Goal: Transaction & Acquisition: Obtain resource

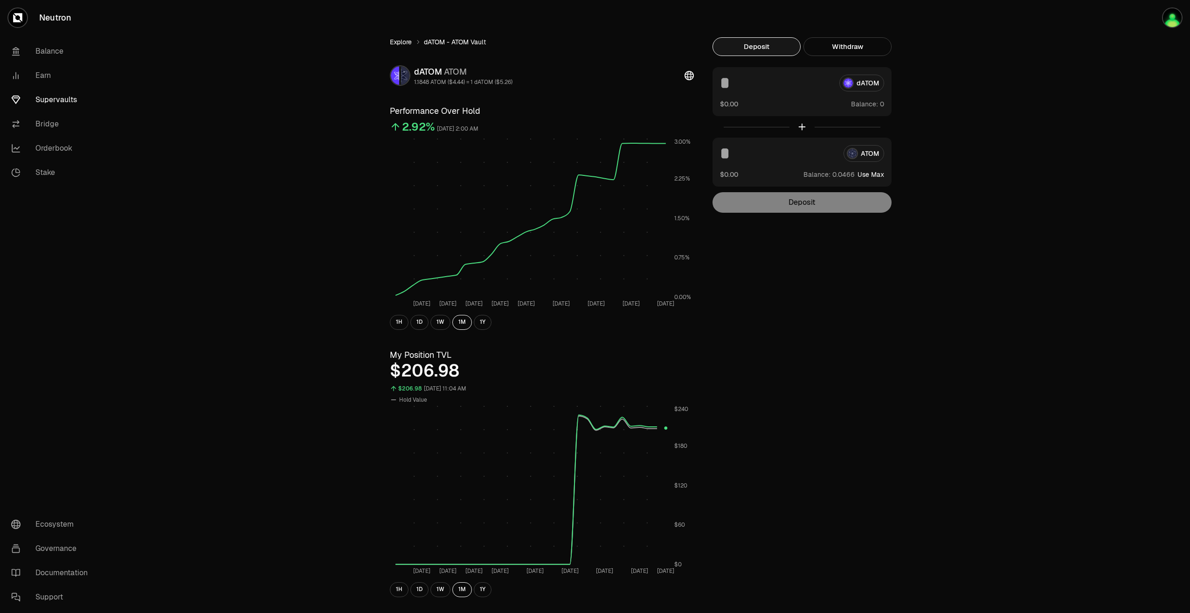
click at [398, 43] on link "Explore" at bounding box center [401, 41] width 22 height 9
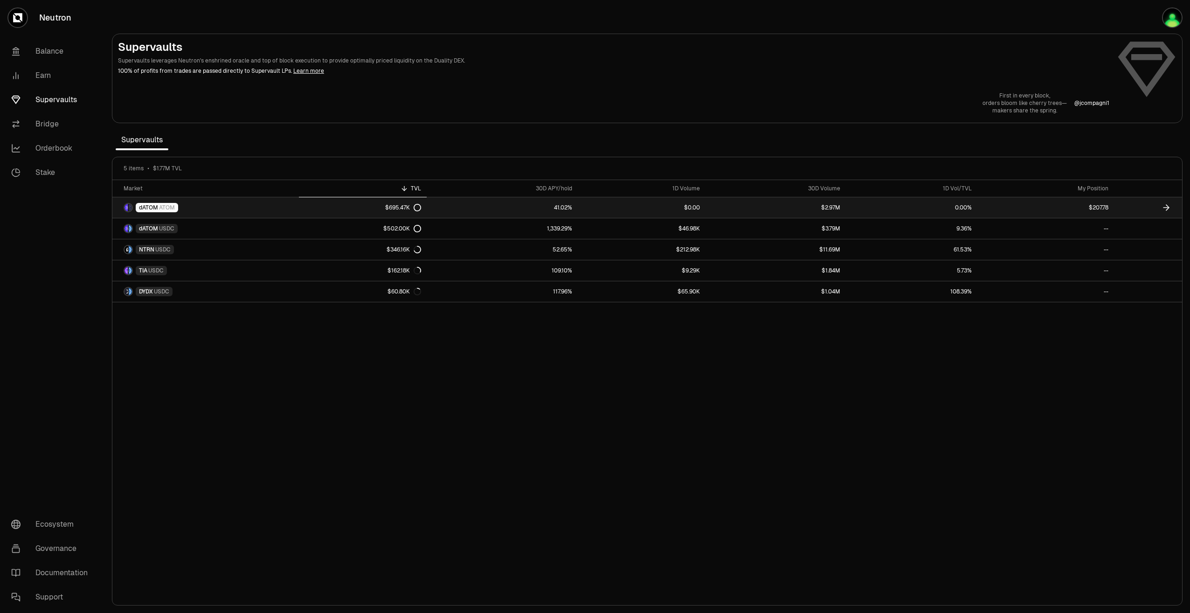
click at [349, 211] on link "$695.47K" at bounding box center [363, 207] width 128 height 21
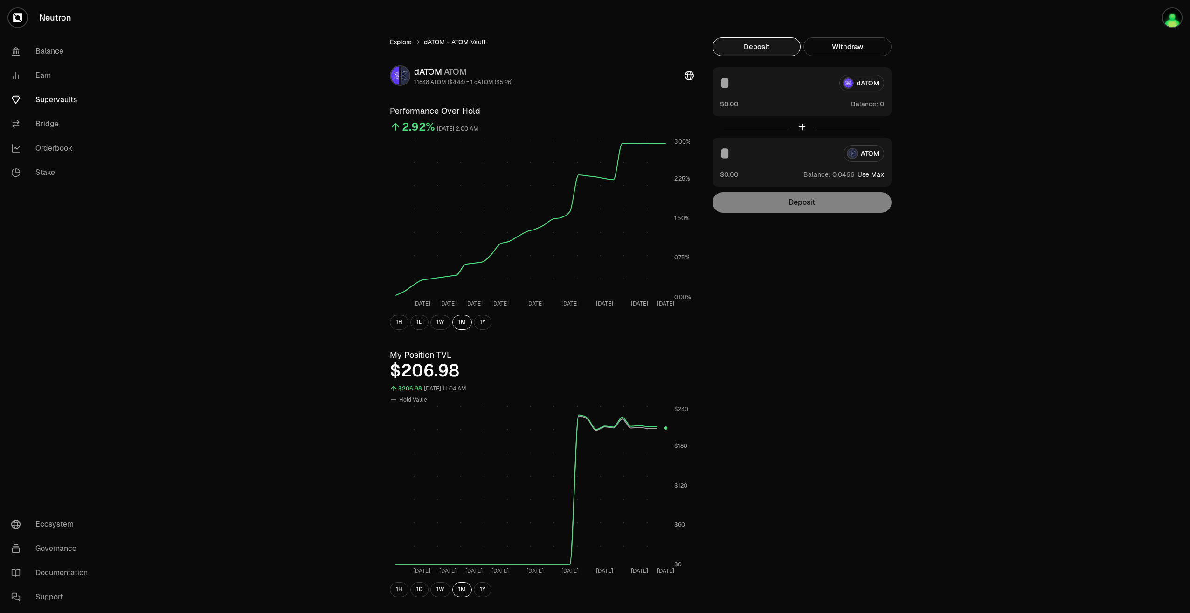
click at [402, 41] on link "Explore" at bounding box center [401, 41] width 22 height 9
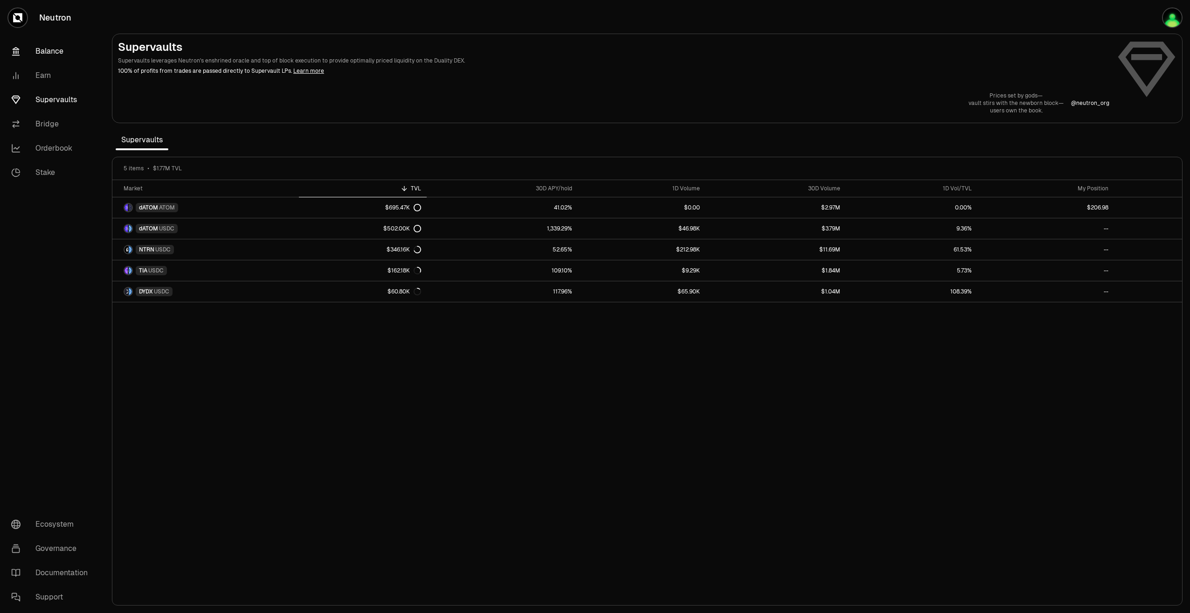
click at [57, 56] on link "Balance" at bounding box center [52, 51] width 97 height 24
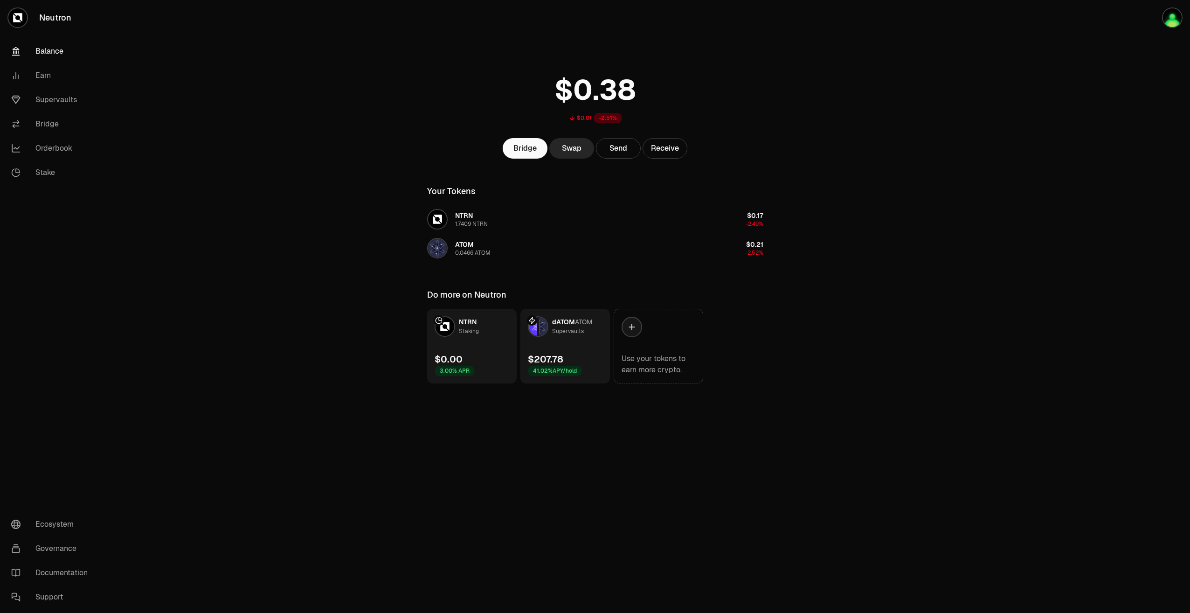
click at [572, 340] on link "dATOM ATOM Supervaults $207.78 41.02% APY/hold" at bounding box center [565, 346] width 90 height 75
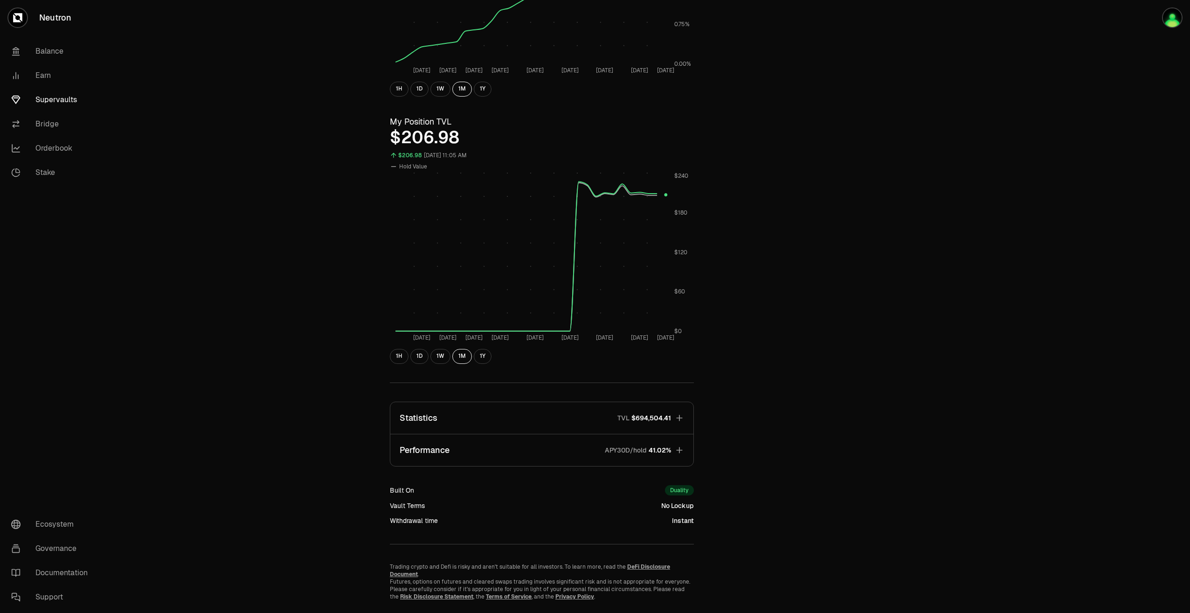
scroll to position [250, 0]
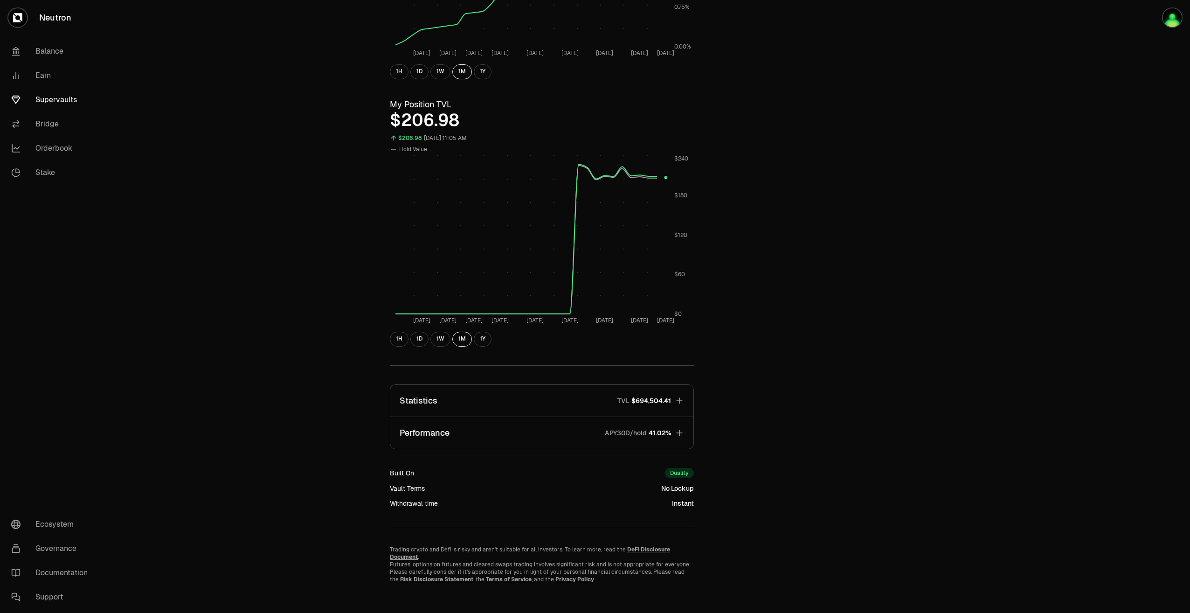
click at [678, 437] on button "Performance APY30D/hold 41.02%" at bounding box center [541, 433] width 303 height 32
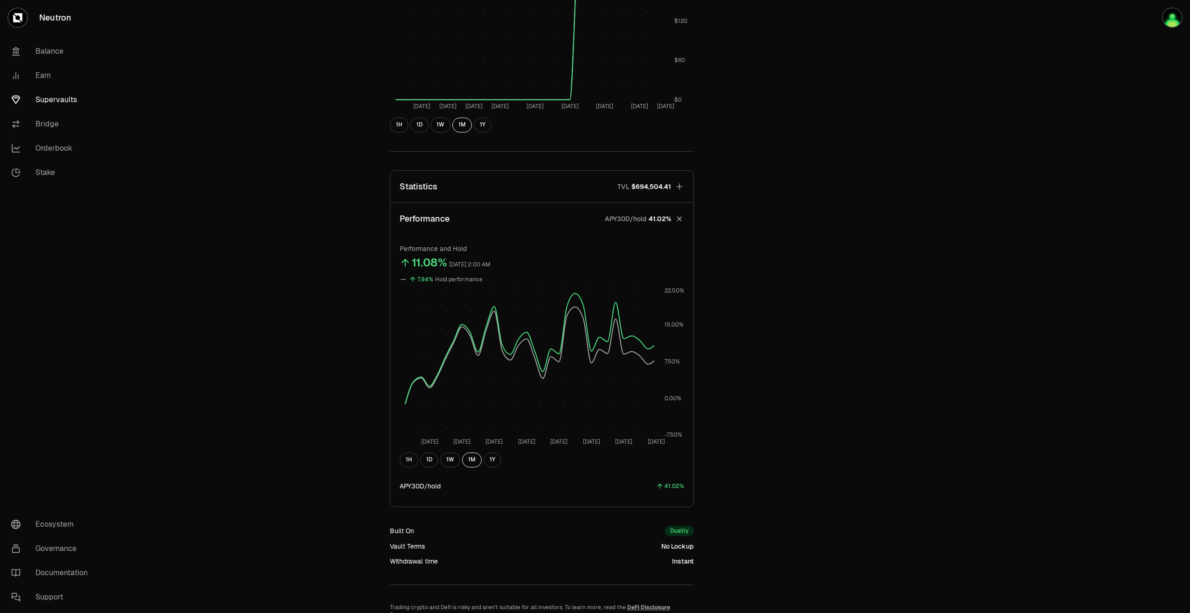
scroll to position [484, 0]
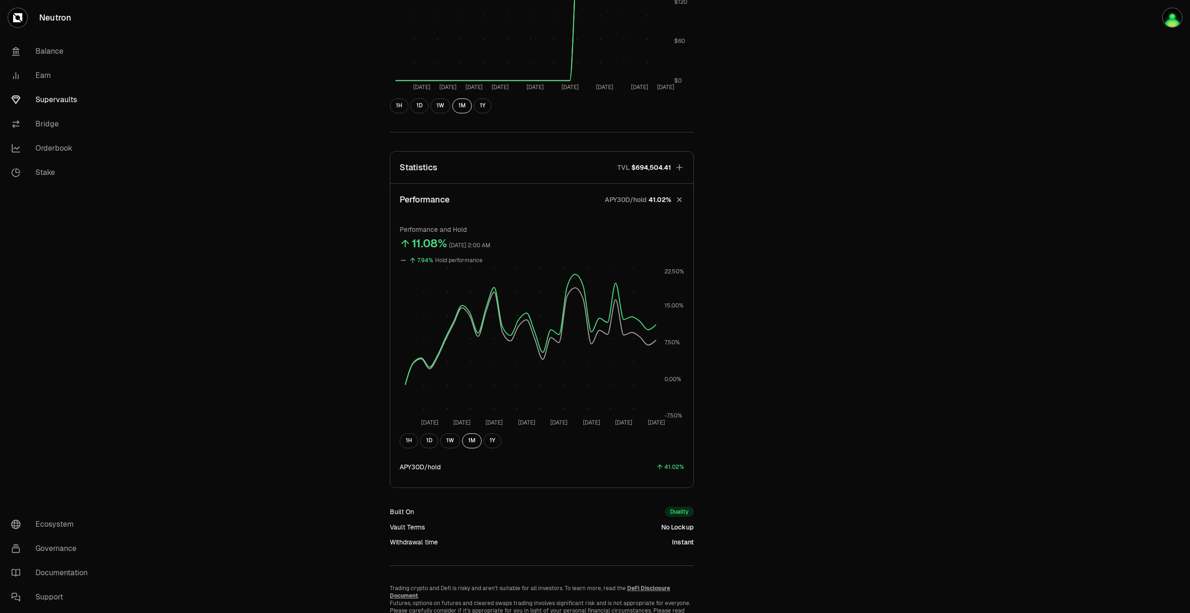
click at [678, 203] on icon "button" at bounding box center [679, 199] width 13 height 13
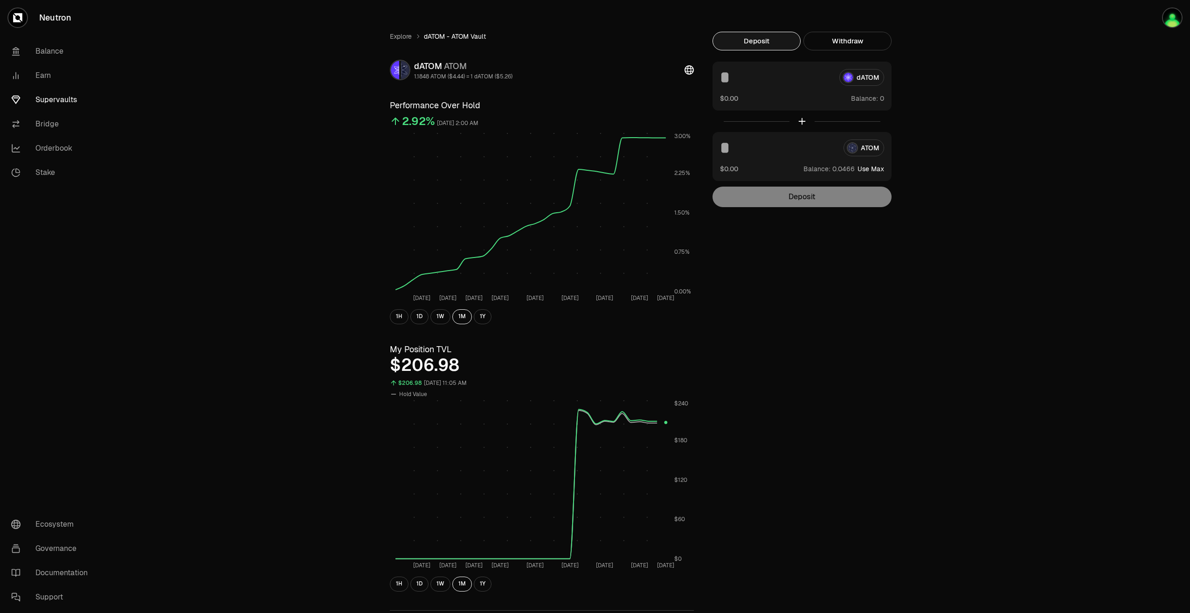
scroll to position [0, 0]
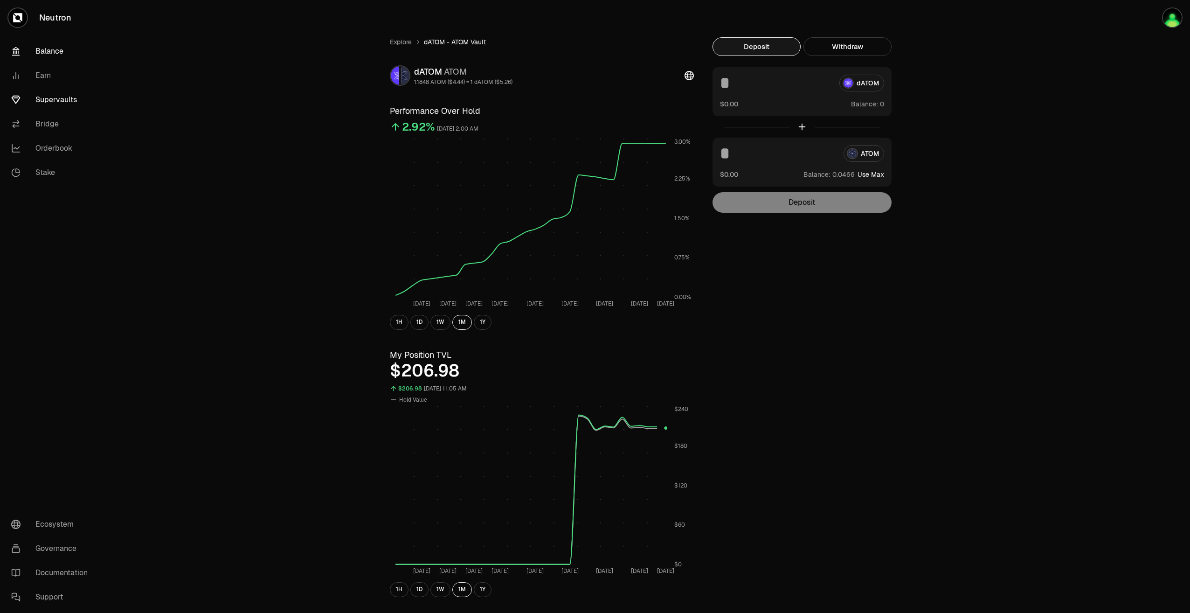
click at [51, 55] on link "Balance" at bounding box center [52, 51] width 97 height 24
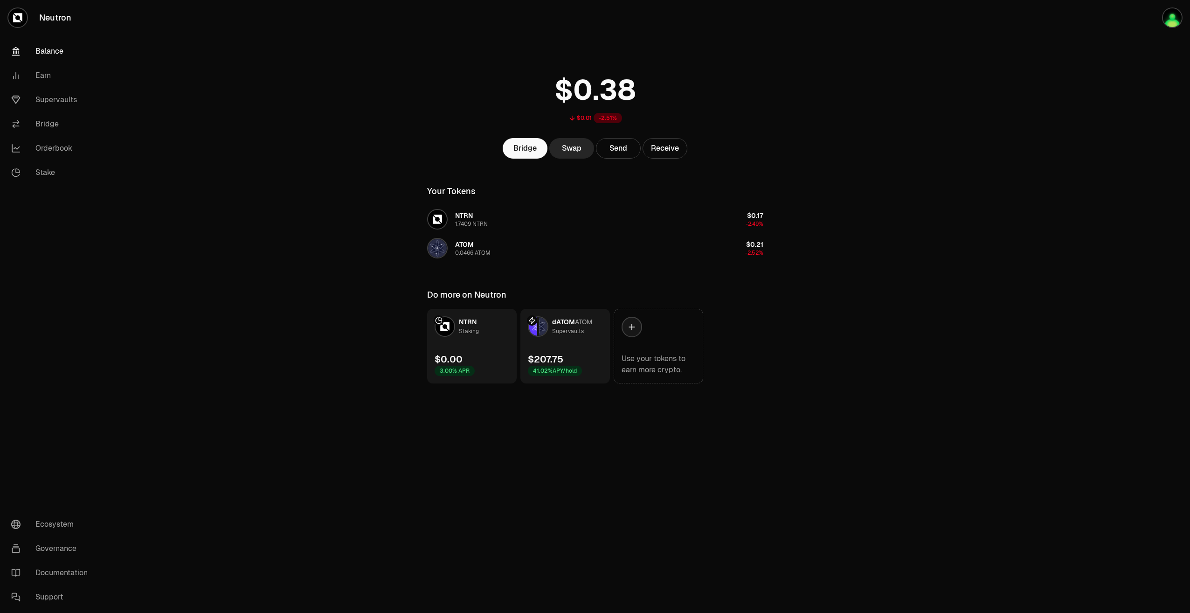
click at [564, 351] on link "dATOM ATOM Supervaults $207.75 41.02% APY/hold" at bounding box center [565, 346] width 90 height 75
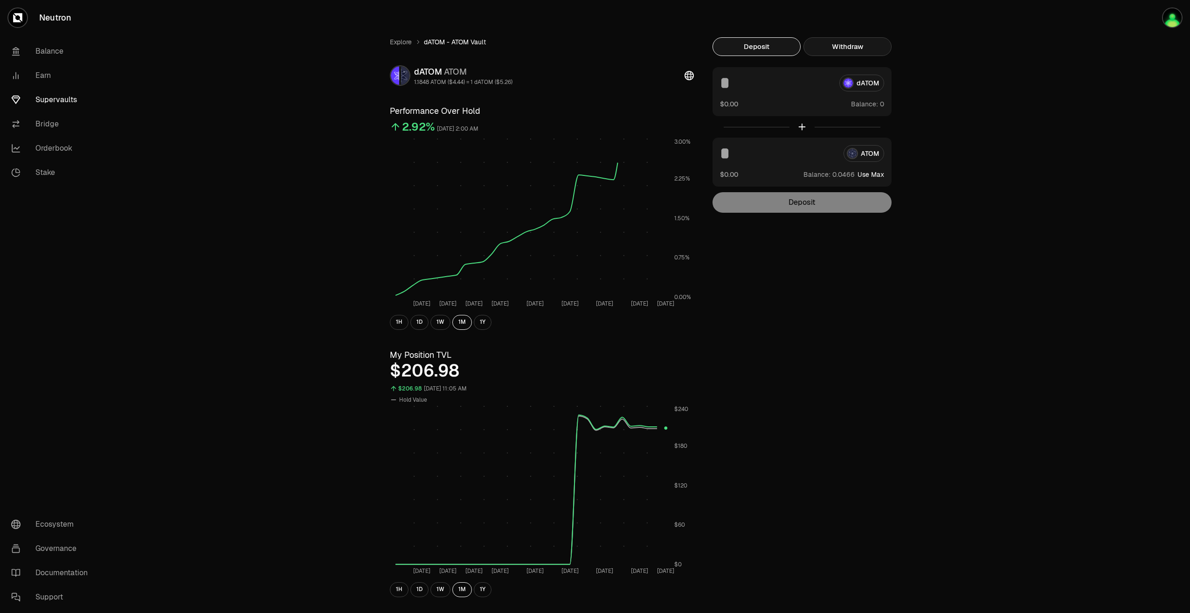
click at [844, 42] on button "Withdraw" at bounding box center [847, 46] width 88 height 19
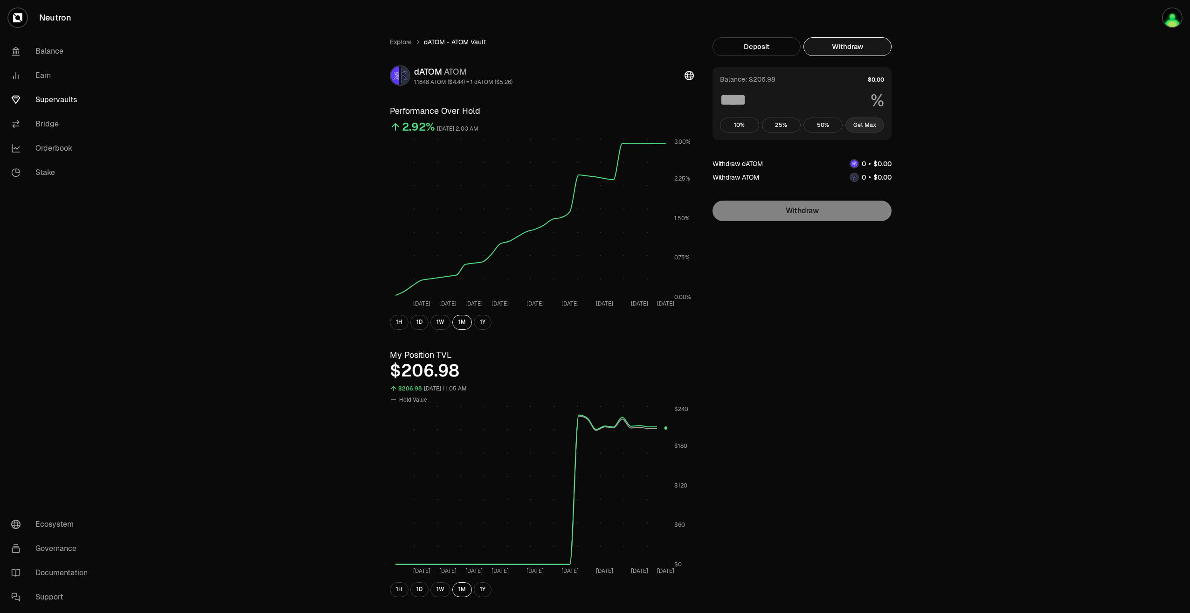
click at [862, 123] on button "Get Max" at bounding box center [864, 125] width 39 height 15
type input "***"
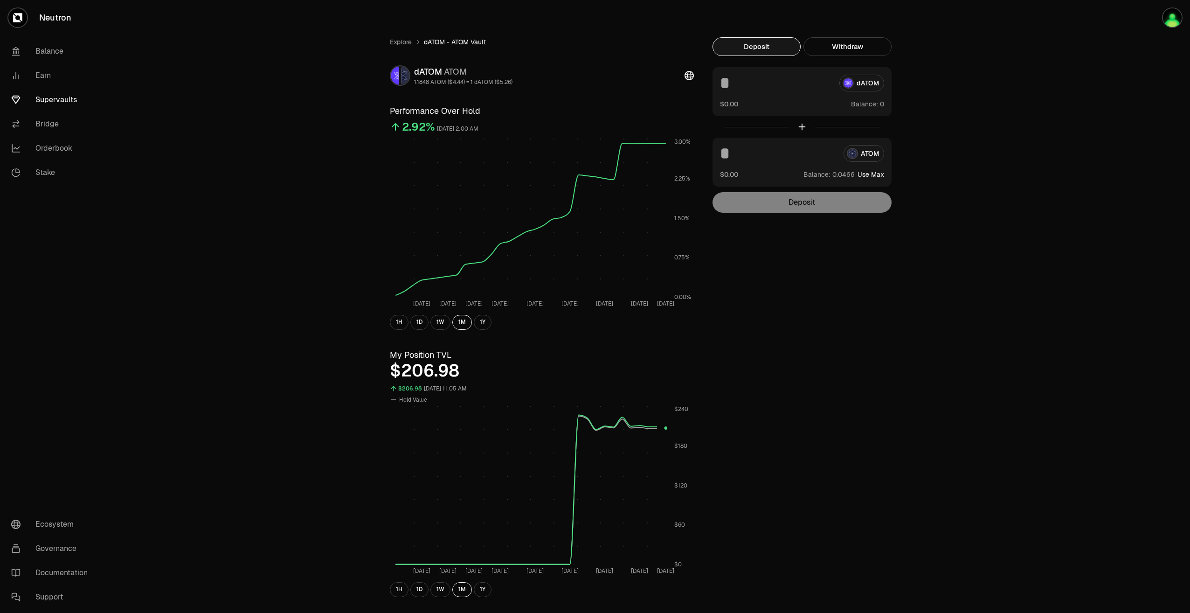
click at [740, 52] on button "Deposit" at bounding box center [757, 46] width 88 height 19
click at [731, 84] on input at bounding box center [776, 83] width 112 height 17
click at [63, 56] on link "Balance" at bounding box center [52, 51] width 97 height 24
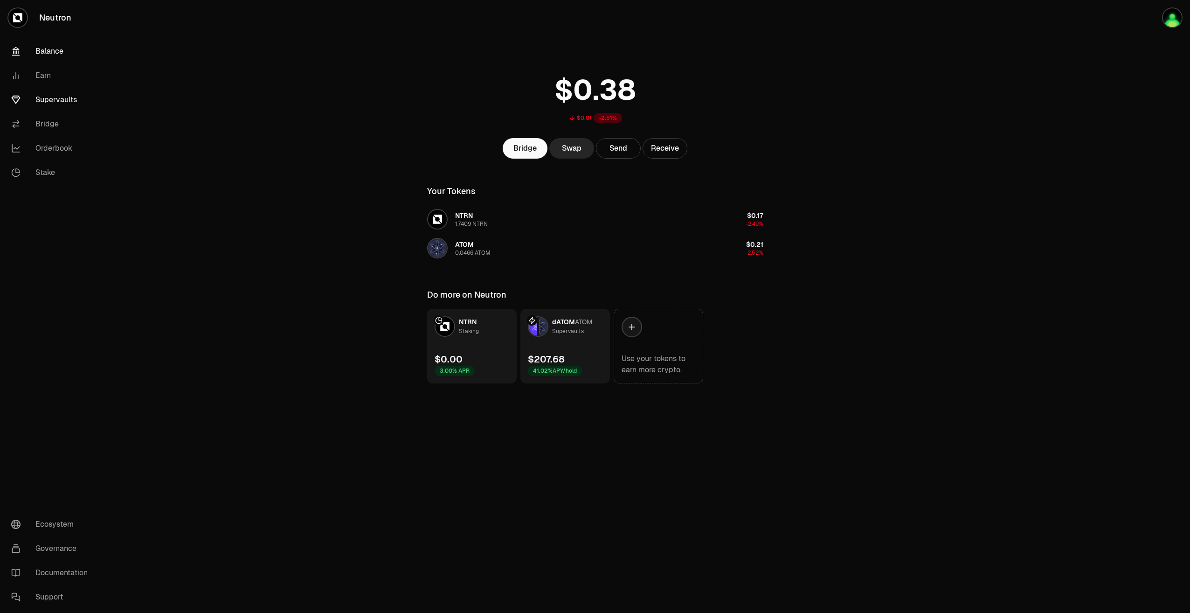
click at [56, 96] on link "Supervaults" at bounding box center [52, 100] width 97 height 24
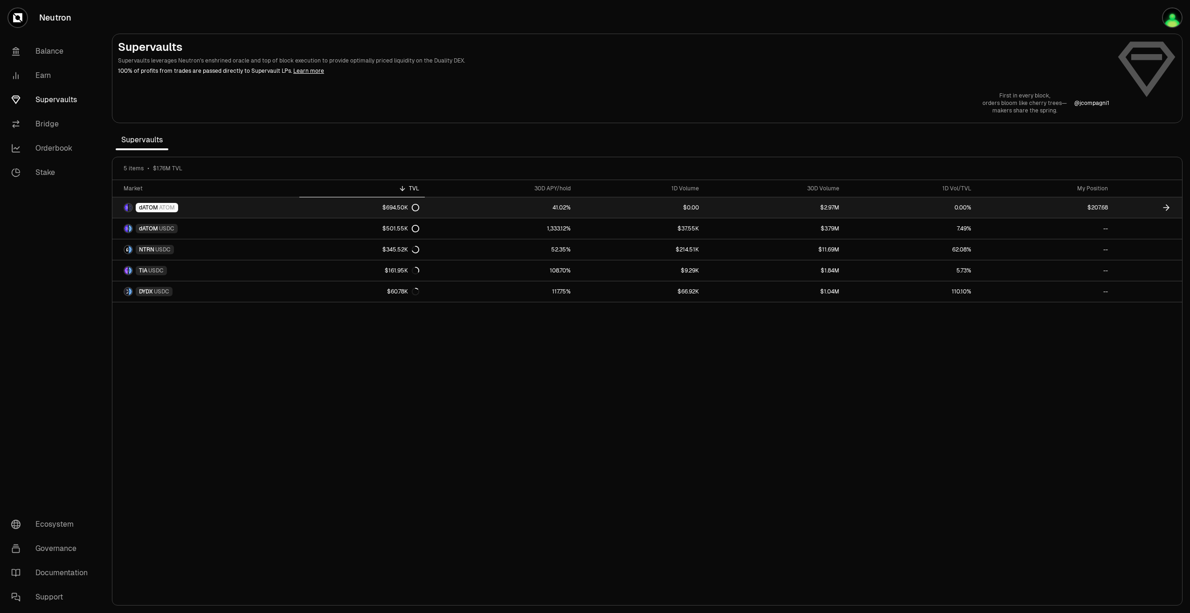
click at [184, 204] on link "dATOM ATOM" at bounding box center [205, 207] width 187 height 21
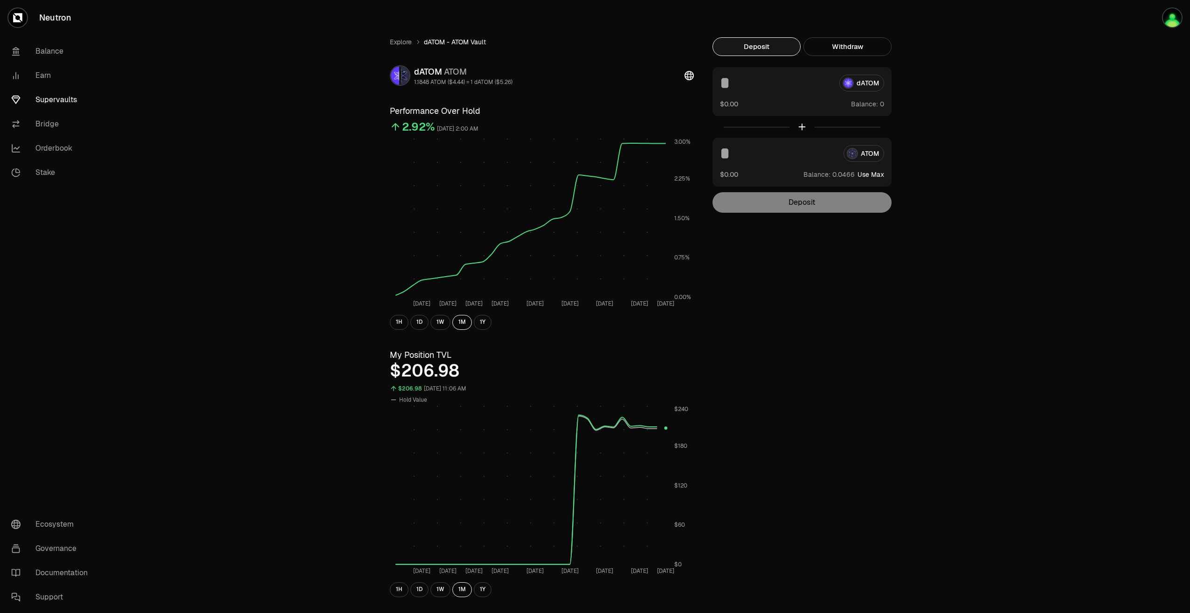
click at [760, 102] on div "$0.00 Balance:" at bounding box center [802, 104] width 164 height 10
click at [749, 90] on input at bounding box center [776, 83] width 112 height 17
type input "*"
click at [743, 153] on input at bounding box center [778, 153] width 116 height 17
type input "*"
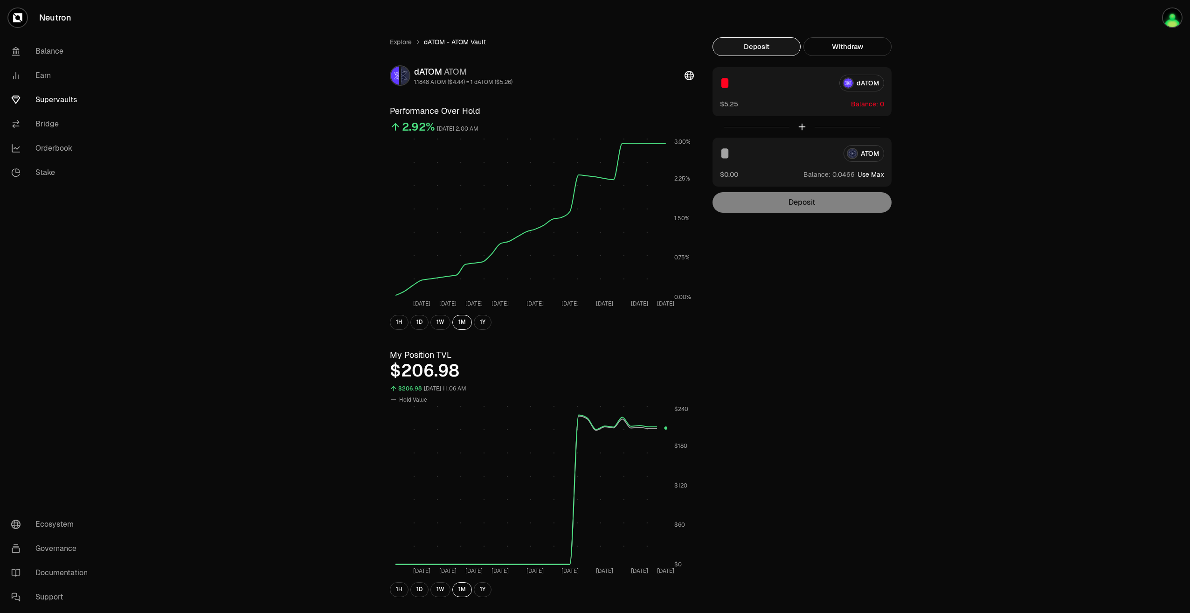
click at [731, 108] on div "* dATOM $5.25 Balance:" at bounding box center [802, 91] width 179 height 49
click at [747, 86] on input "*" at bounding box center [776, 83] width 112 height 17
click at [861, 175] on button "Use Max" at bounding box center [871, 174] width 27 height 9
type input "********"
click at [395, 42] on link "Explore" at bounding box center [401, 41] width 22 height 9
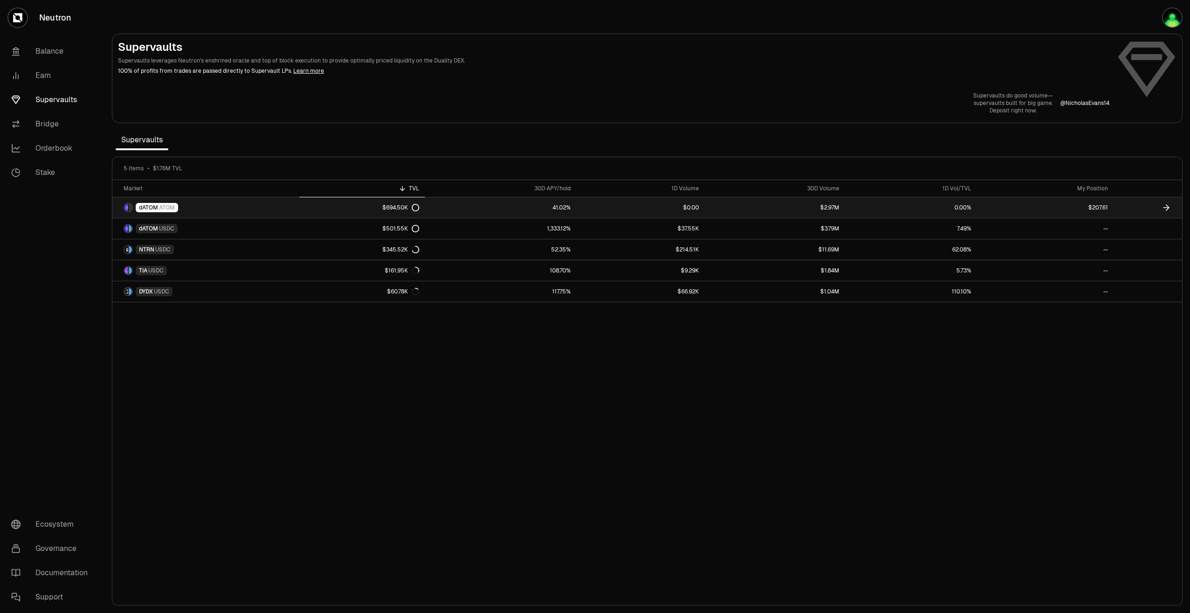
click at [174, 211] on div "dATOM ATOM" at bounding box center [157, 207] width 42 height 9
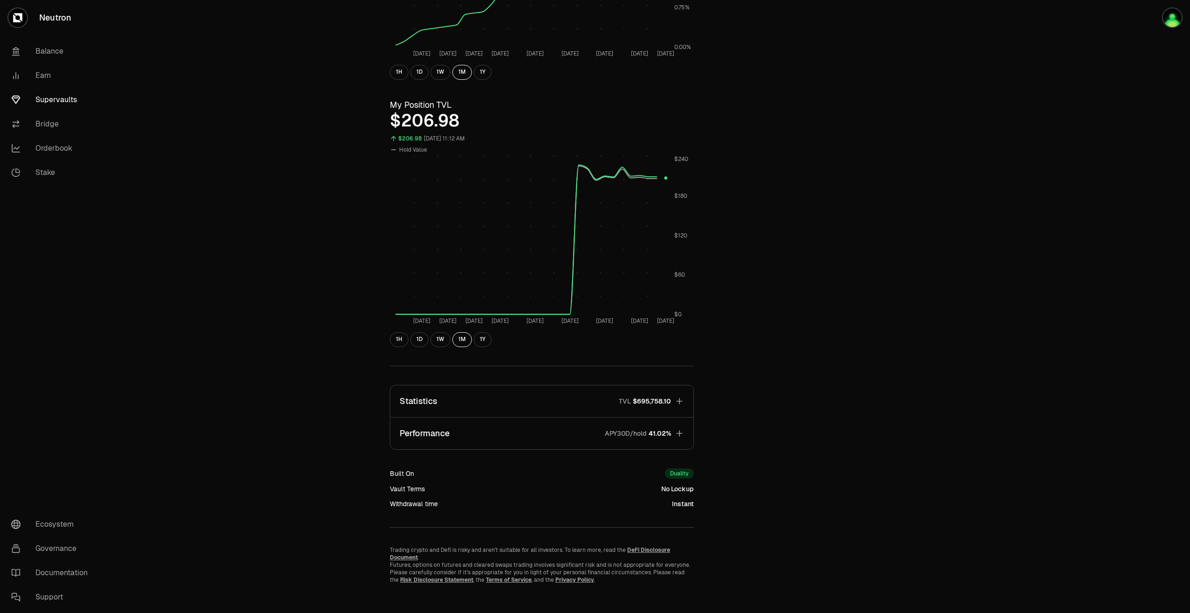
scroll to position [250, 0]
click at [680, 398] on icon "button" at bounding box center [679, 400] width 9 height 9
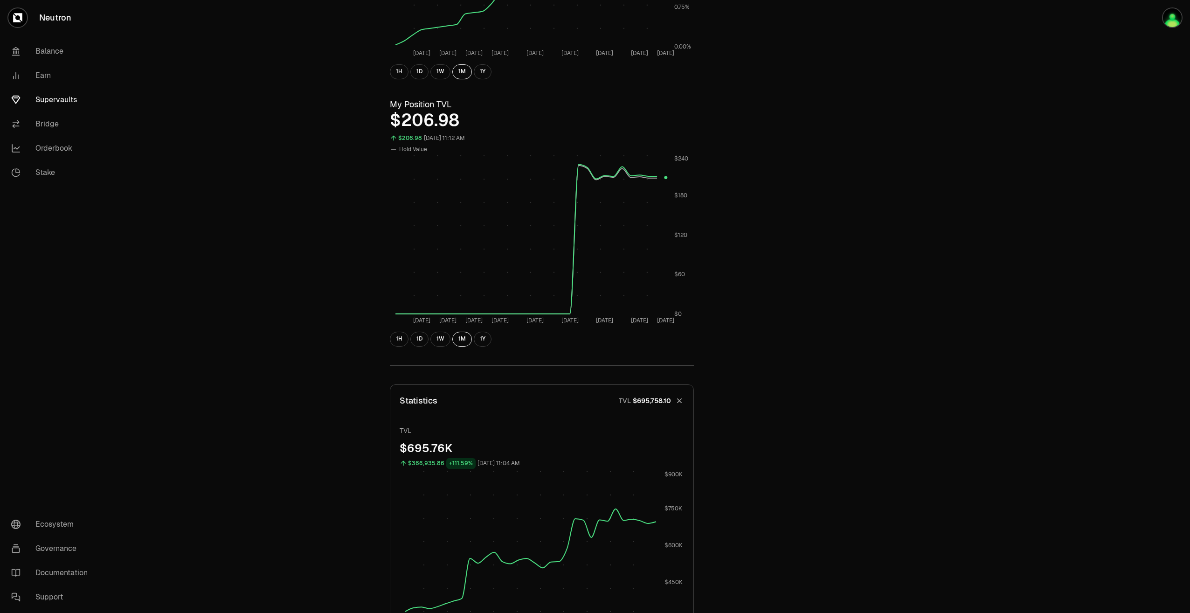
click at [680, 404] on icon "button" at bounding box center [679, 400] width 13 height 13
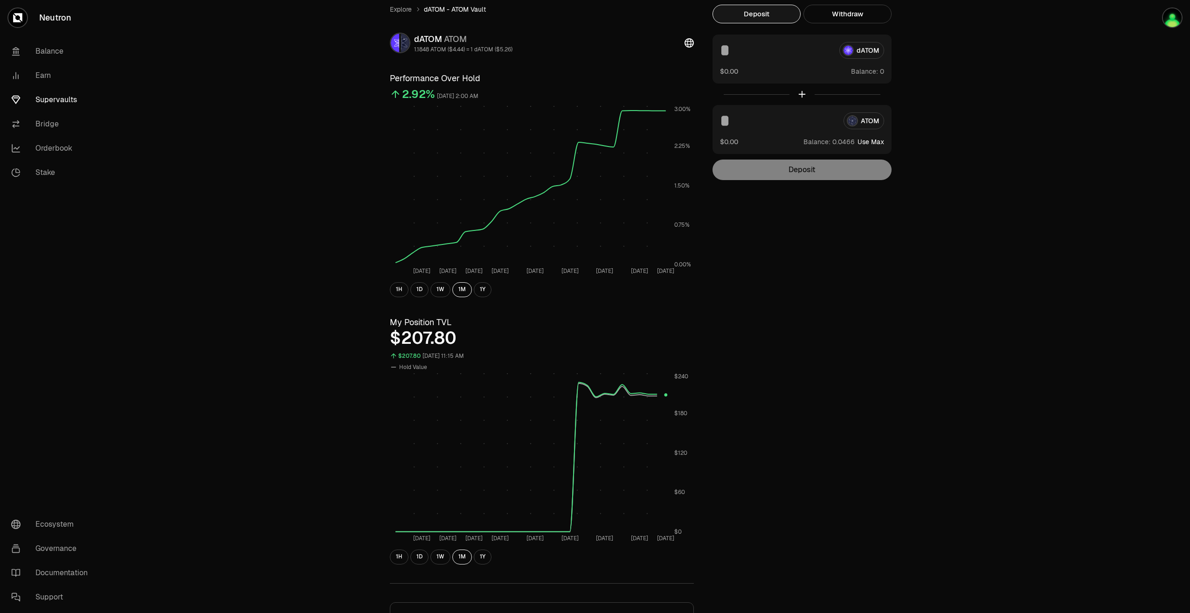
scroll to position [0, 0]
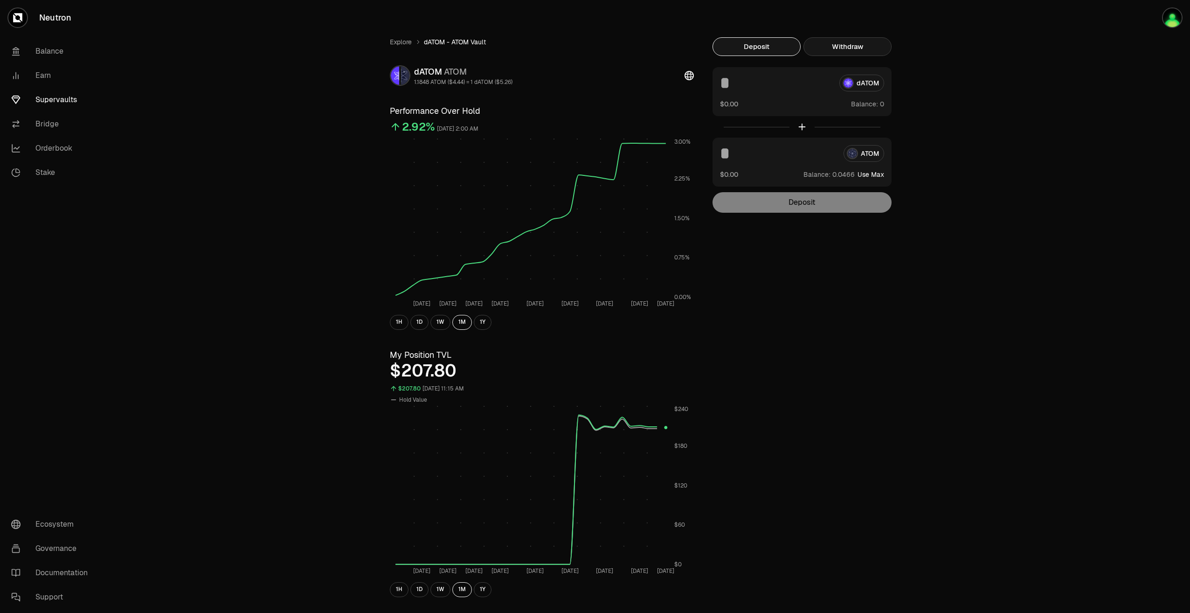
click at [878, 45] on button "Withdraw" at bounding box center [847, 46] width 88 height 19
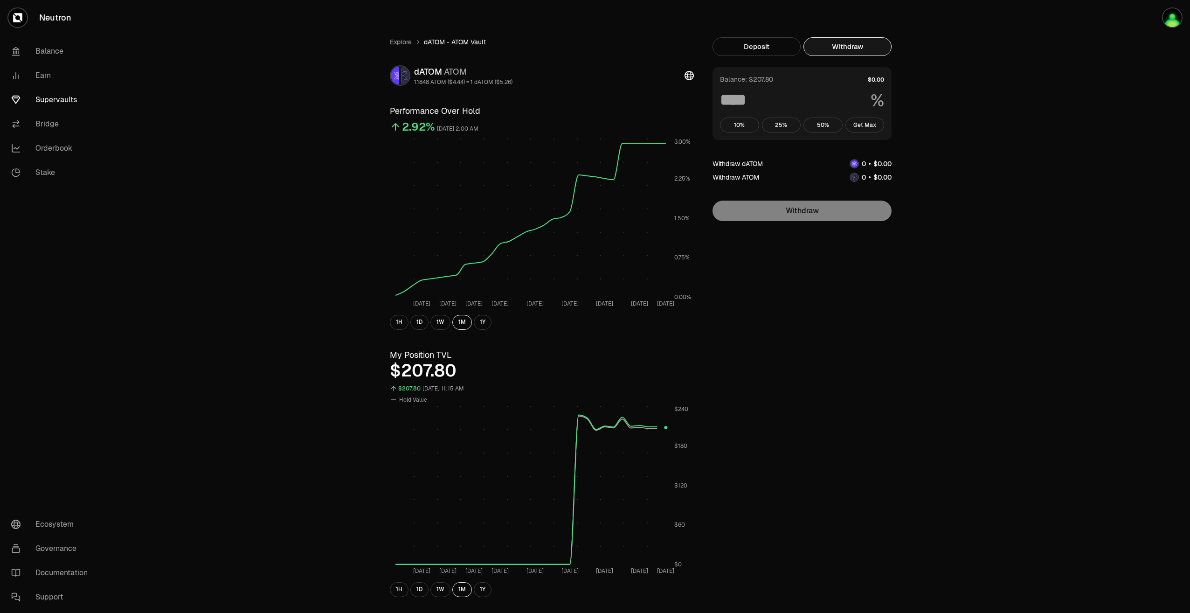
click at [878, 45] on button "Withdraw" at bounding box center [847, 46] width 88 height 19
click at [870, 134] on div "Balance: $207.80 % 10% 25% 50% Get Max" at bounding box center [802, 103] width 179 height 73
click at [869, 127] on button "Get Max" at bounding box center [864, 125] width 39 height 15
type input "***"
click at [55, 74] on link "Earn" at bounding box center [52, 75] width 97 height 24
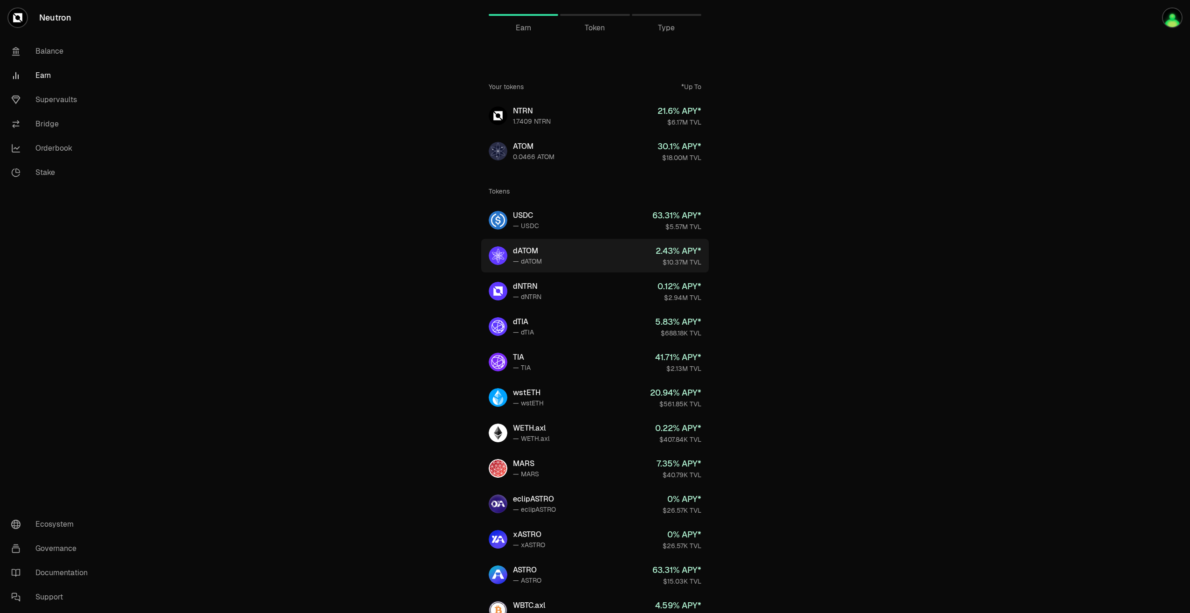
click at [573, 254] on link "dATOM — dATOM 2.43 % APY* $10.37M TVL" at bounding box center [595, 256] width 228 height 34
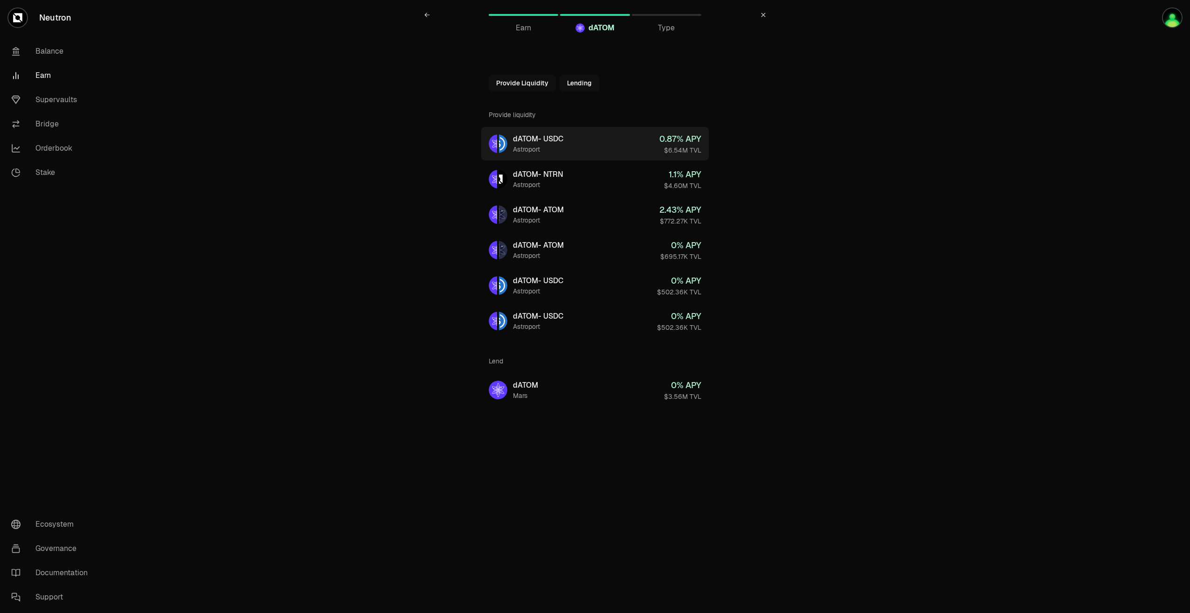
click at [590, 145] on link "dATOM - USDC Astroport 0.87 % APY $6.54M TVL" at bounding box center [595, 144] width 228 height 34
click at [70, 88] on div "Balance Earn Supervaults Bridge Orderbook Stake" at bounding box center [52, 111] width 104 height 153
click at [61, 100] on link "Supervaults" at bounding box center [52, 100] width 97 height 24
